Goal: Task Accomplishment & Management: Manage account settings

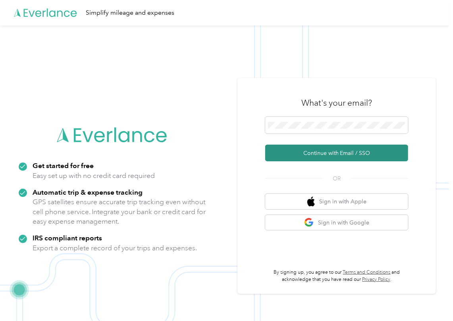
drag, startPoint x: 289, startPoint y: 148, endPoint x: 278, endPoint y: 161, distance: 17.5
click at [289, 148] on button "Continue with Email / SSO" at bounding box center [336, 152] width 143 height 17
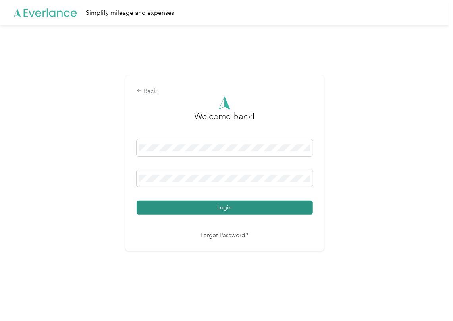
click at [173, 206] on button "Login" at bounding box center [224, 207] width 176 height 14
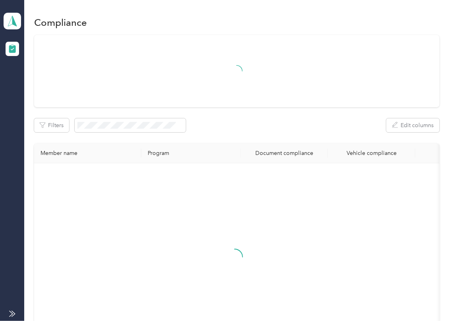
drag, startPoint x: 237, startPoint y: 113, endPoint x: 194, endPoint y: 102, distance: 43.9
click at [237, 113] on div "Filters Edit columns Member name Program Document compliance Vehicle compliance" at bounding box center [236, 200] width 405 height 330
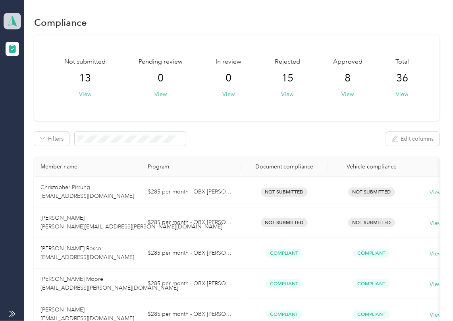
click at [10, 17] on icon at bounding box center [12, 20] width 12 height 11
click at [34, 85] on div "Log out" at bounding box center [25, 83] width 31 height 8
